Goal: Task Accomplishment & Management: Manage account settings

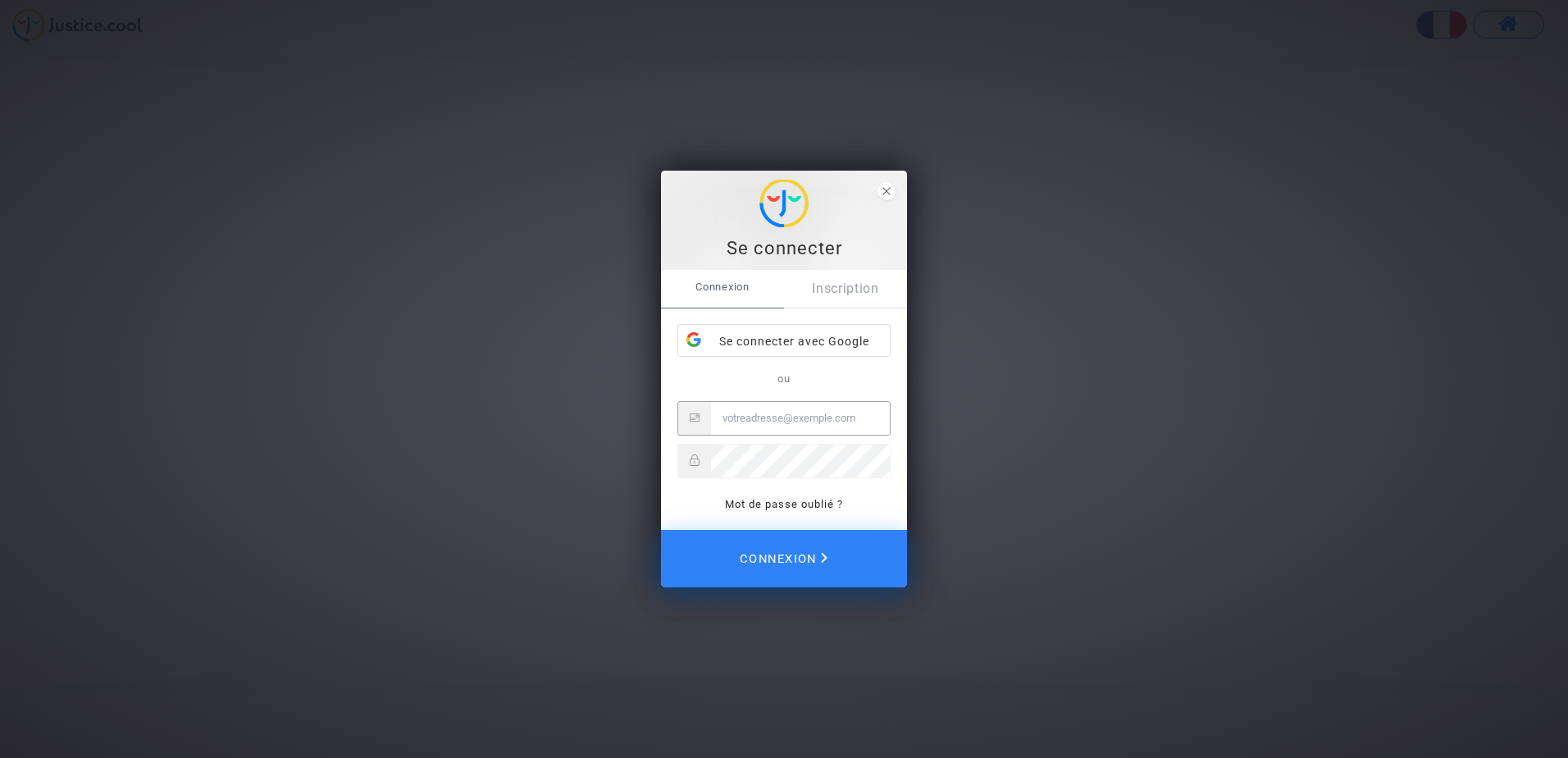
type input "[PERSON_NAME][DOMAIN_NAME][EMAIL_ADDRESS][DOMAIN_NAME]"
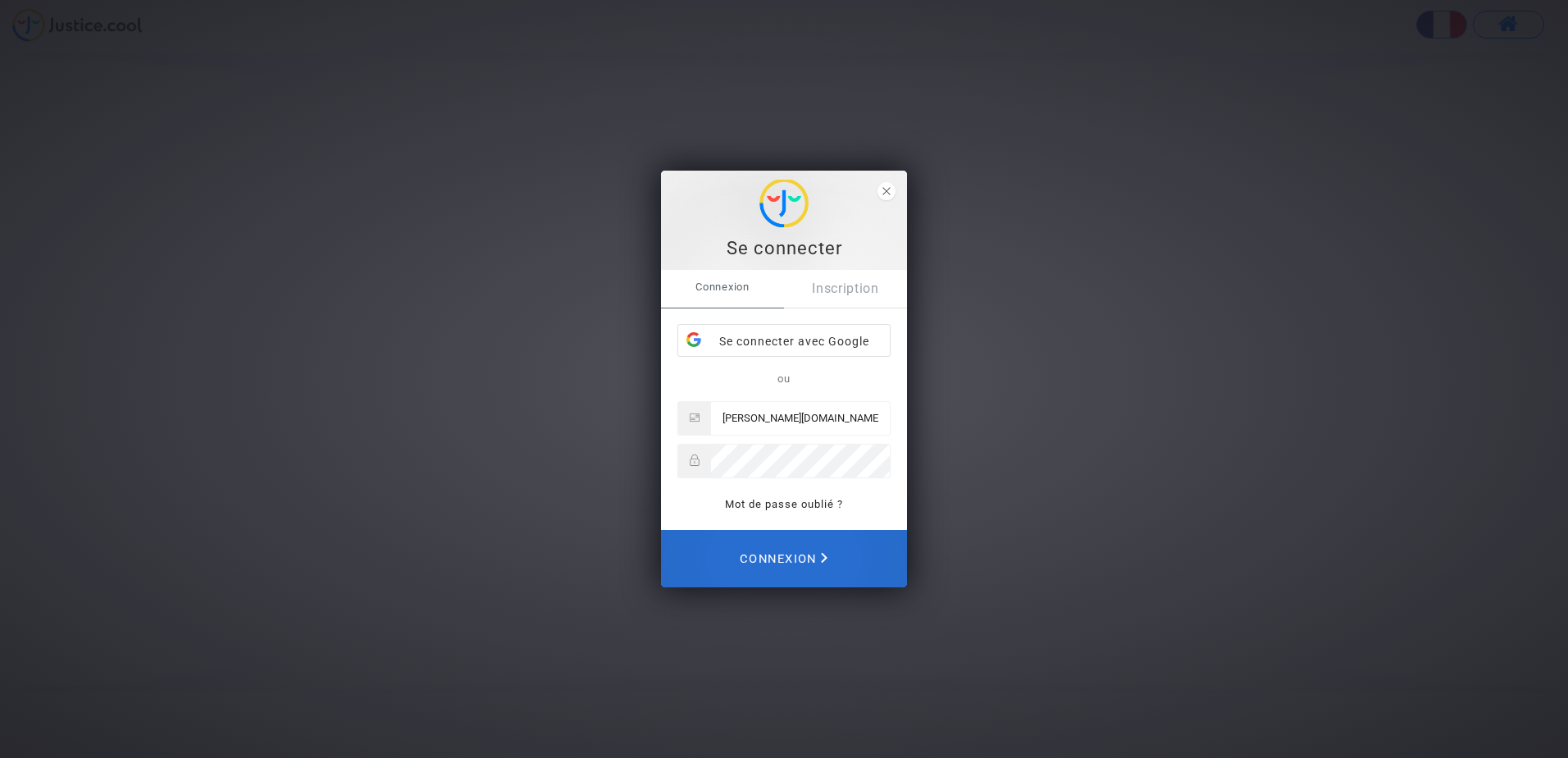
click at [786, 563] on span "Connexion" at bounding box center [784, 558] width 88 height 36
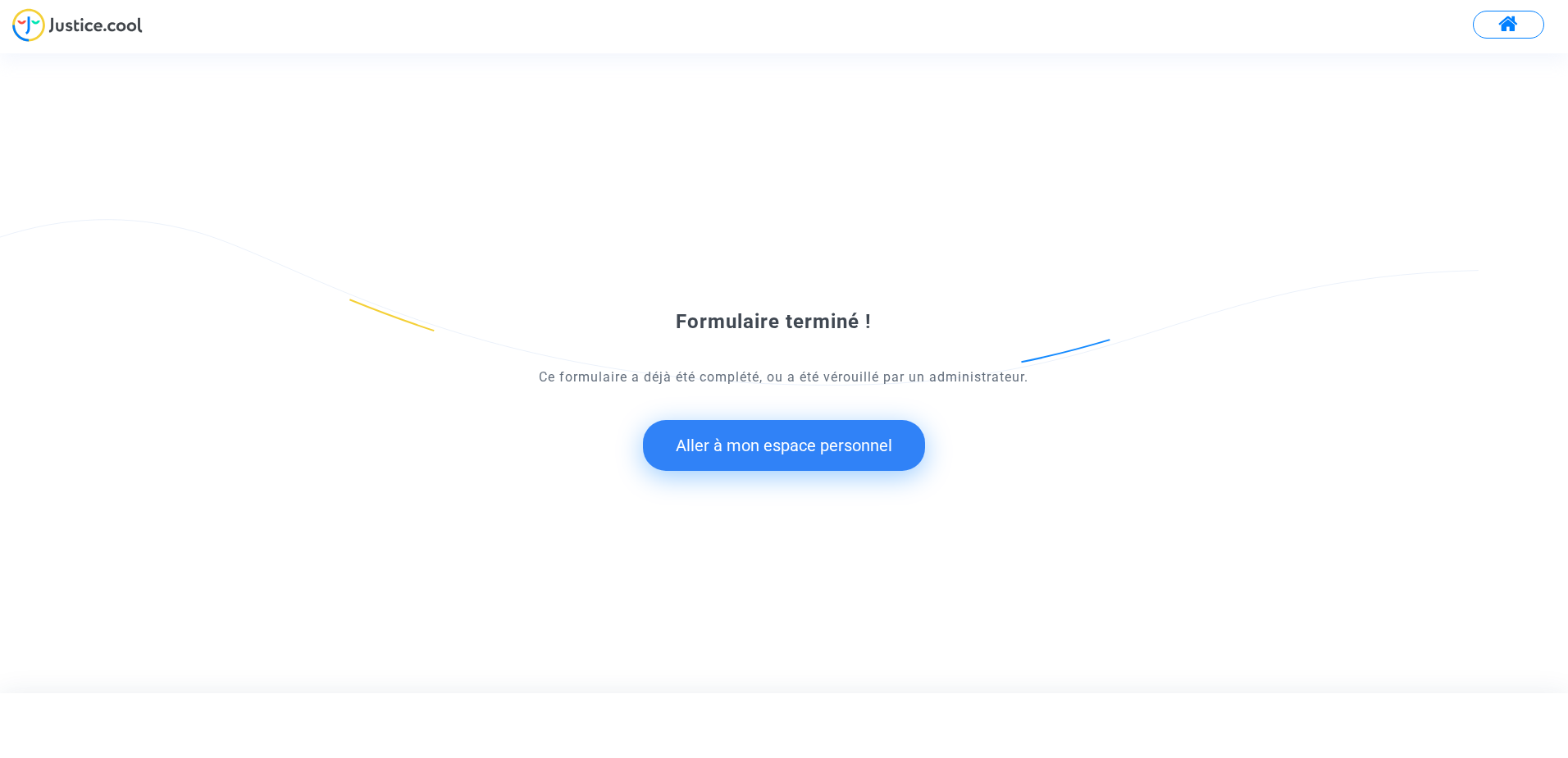
click at [821, 452] on button "Aller à mon espace personnel" at bounding box center [784, 445] width 282 height 51
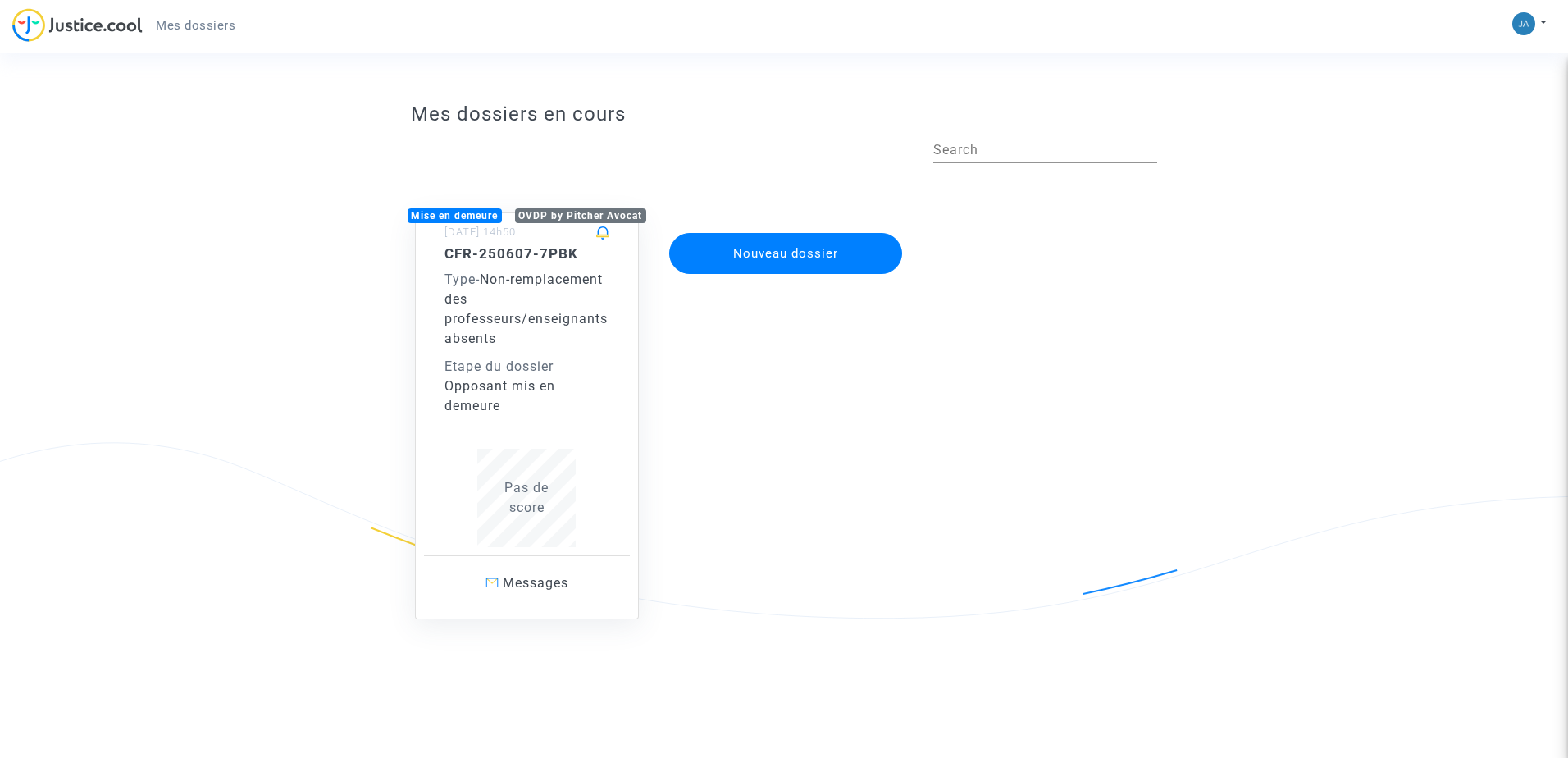
click at [574, 382] on div "Opposant mis en demeure" at bounding box center [527, 395] width 166 height 39
